Goal: Information Seeking & Learning: Check status

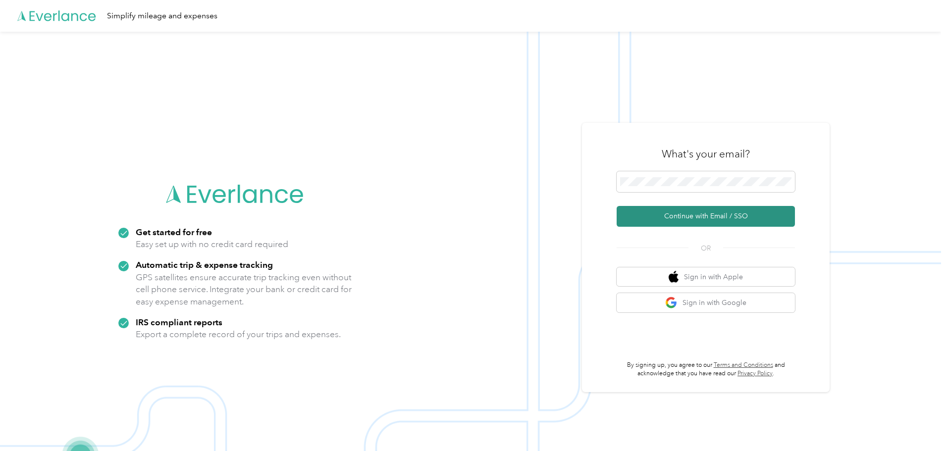
click at [705, 219] on button "Continue with Email / SSO" at bounding box center [706, 216] width 178 height 21
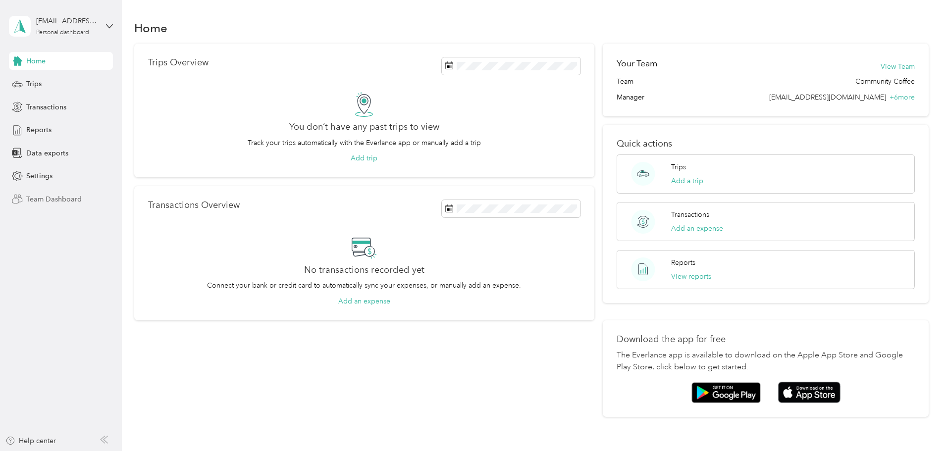
click at [49, 202] on span "Team Dashboard" at bounding box center [53, 199] width 55 height 10
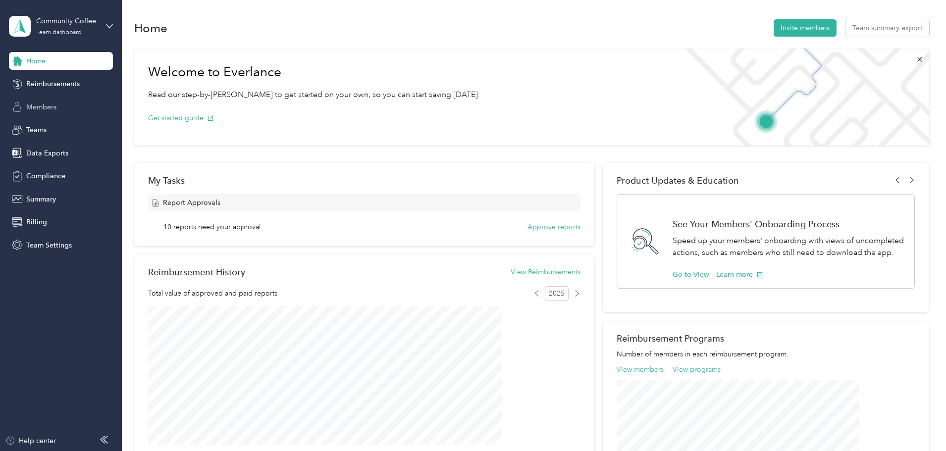
click at [41, 111] on span "Members" at bounding box center [41, 107] width 30 height 10
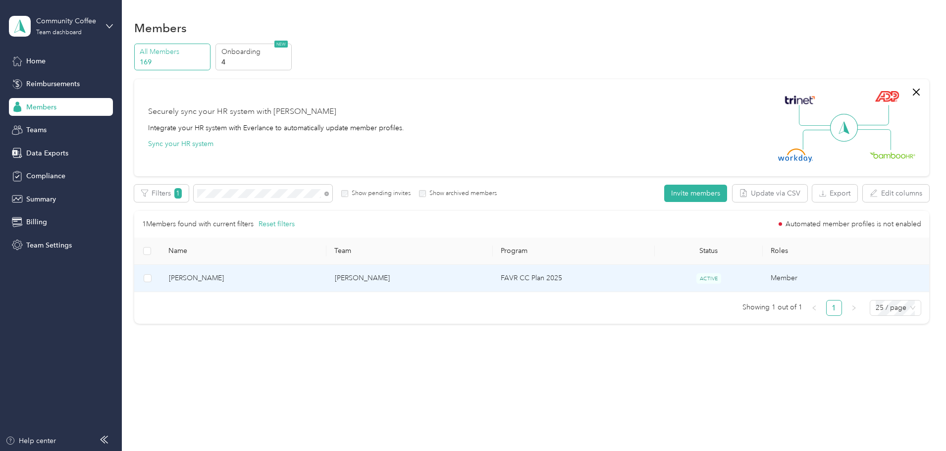
click at [269, 277] on span "Michael S. Pittman" at bounding box center [244, 278] width 150 height 11
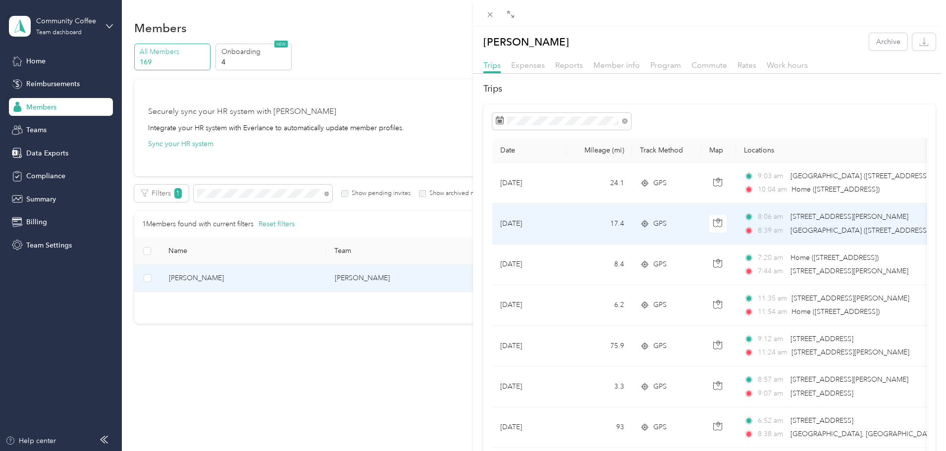
click at [804, 224] on div "8:06 am 105 Badger Park Dr, Saint Johns, FL 8:39 am Jacksonville (6004-6006 Bow…" at bounding box center [848, 224] width 208 height 24
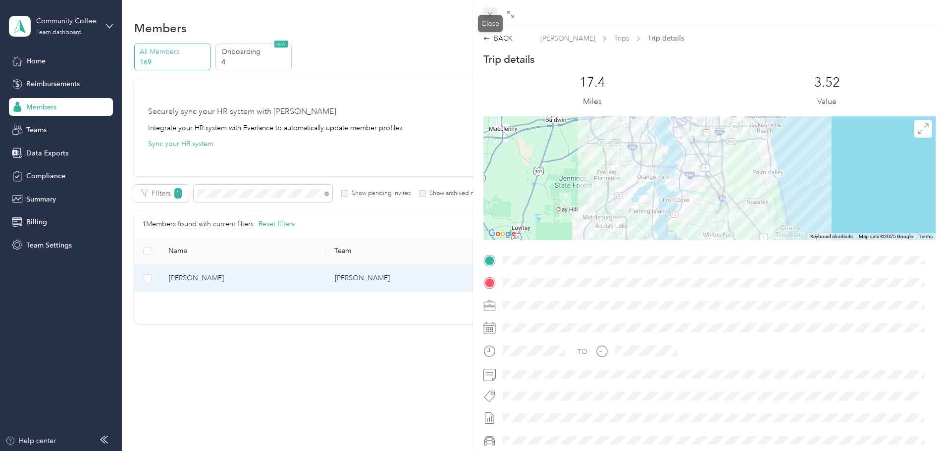
click at [488, 11] on icon at bounding box center [490, 14] width 8 height 8
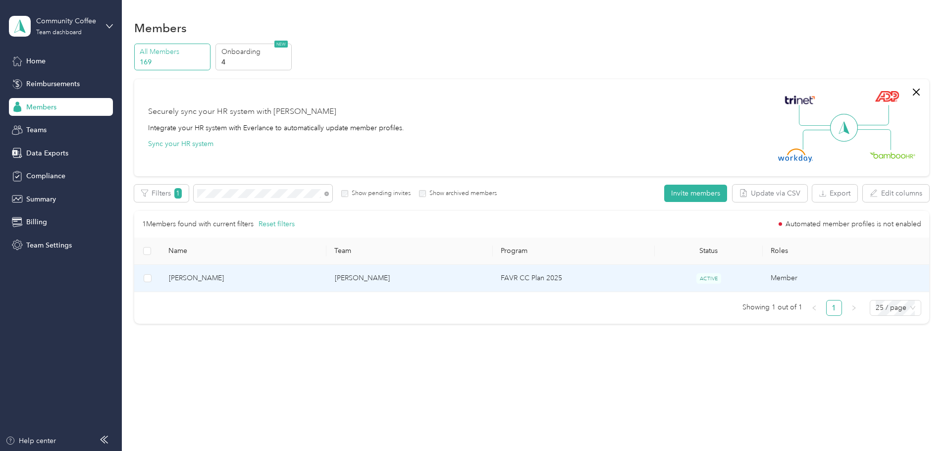
click at [259, 279] on span "Michael S. Pittman" at bounding box center [244, 278] width 150 height 11
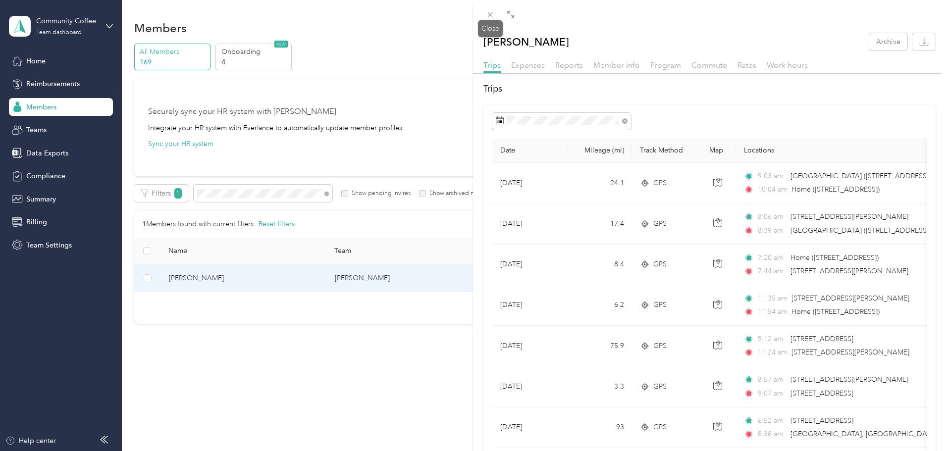
drag, startPoint x: 489, startPoint y: 17, endPoint x: 448, endPoint y: 1, distance: 43.3
click at [489, 17] on icon at bounding box center [490, 14] width 8 height 8
